Goal: Obtain resource: Download file/media

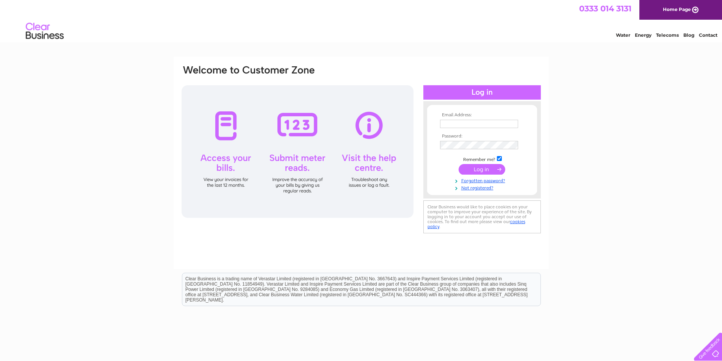
type input "elainep@npi-solutions.com"
click at [481, 168] on input "submit" at bounding box center [482, 169] width 47 height 11
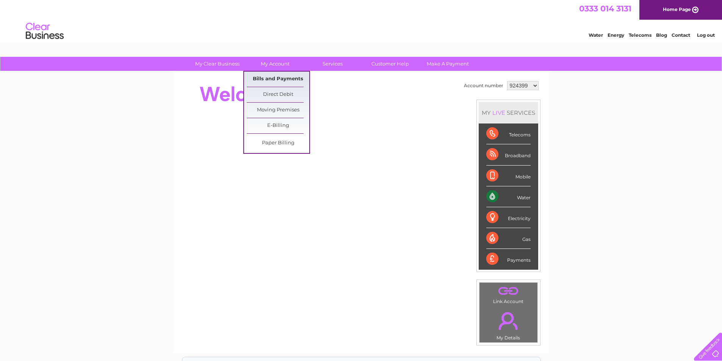
click at [297, 75] on link "Bills and Payments" at bounding box center [278, 79] width 63 height 15
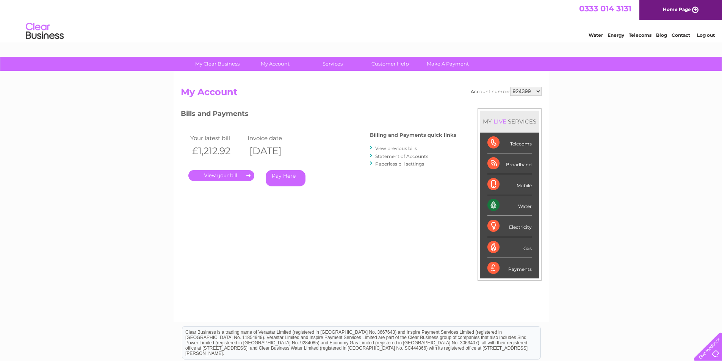
click at [234, 175] on link "." at bounding box center [221, 175] width 66 height 11
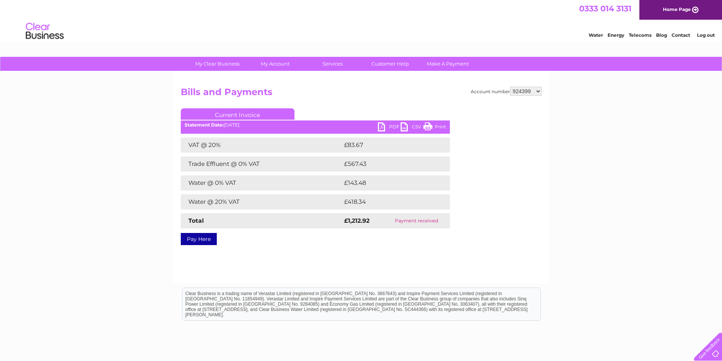
click at [388, 128] on link "PDF" at bounding box center [389, 127] width 23 height 11
click at [539, 90] on select "924399 1096622 1096625" at bounding box center [525, 91] width 31 height 9
select select "1096622"
click at [510, 87] on select "924399 1096622 1096625" at bounding box center [525, 91] width 31 height 9
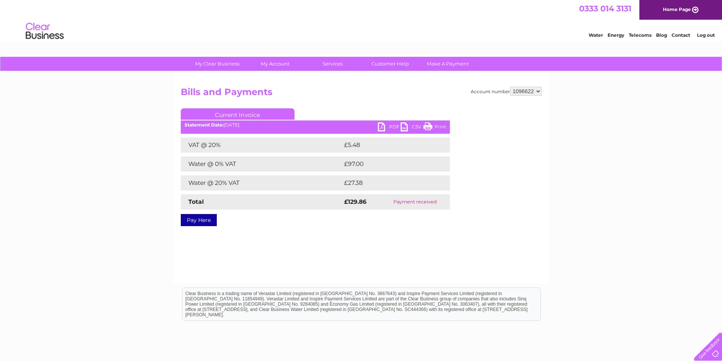
click at [384, 126] on link "PDF" at bounding box center [389, 127] width 23 height 11
click at [532, 92] on select "924399 1096622 1096625" at bounding box center [525, 91] width 31 height 9
select select "1096625"
click at [510, 87] on select "924399 1096622 1096625" at bounding box center [525, 91] width 31 height 9
click at [389, 126] on link "PDF" at bounding box center [389, 127] width 23 height 11
